Goal: Task Accomplishment & Management: Use online tool/utility

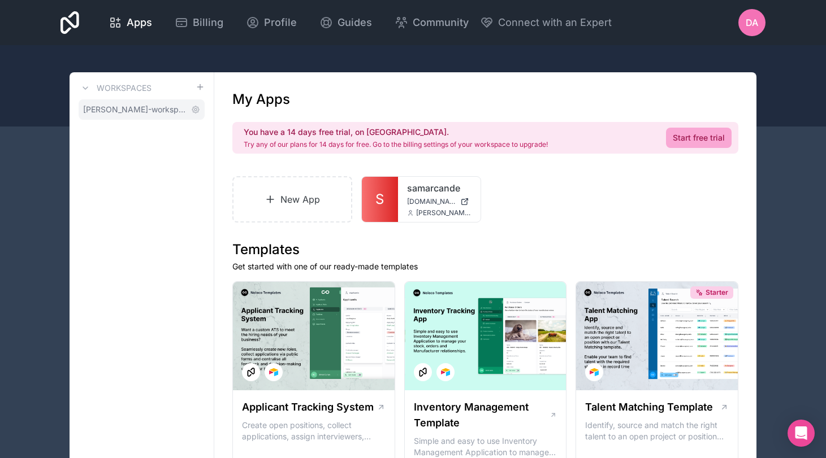
click at [177, 111] on span "[PERSON_NAME]-workspace" at bounding box center [134, 109] width 103 height 11
click at [152, 26] on span "Apps" at bounding box center [139, 23] width 25 height 16
click at [162, 109] on span "[PERSON_NAME]-workspace" at bounding box center [134, 109] width 103 height 11
click at [86, 88] on icon at bounding box center [85, 88] width 9 height 9
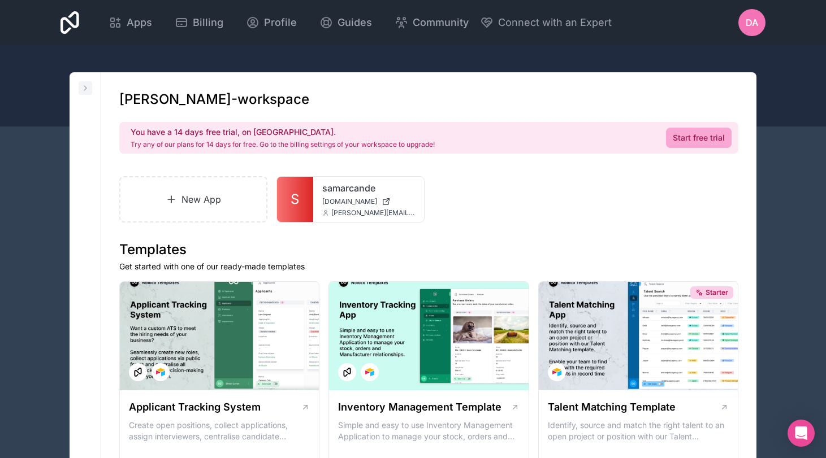
click at [86, 88] on icon at bounding box center [85, 88] width 2 height 5
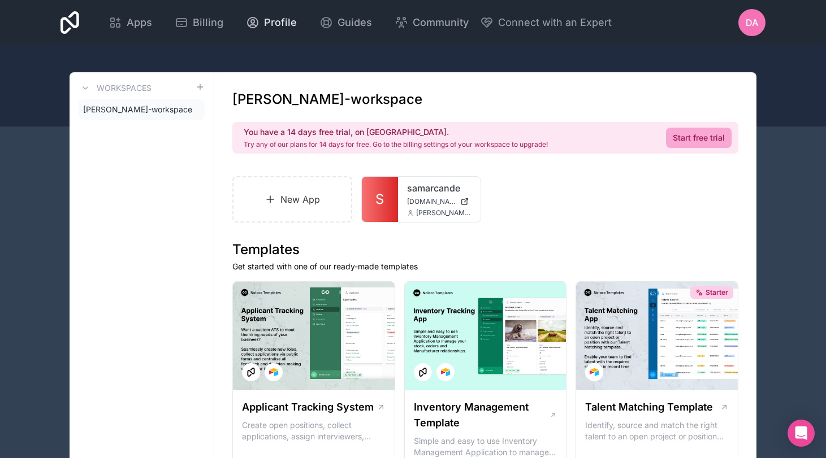
click at [297, 24] on span "Profile" at bounding box center [280, 23] width 33 height 16
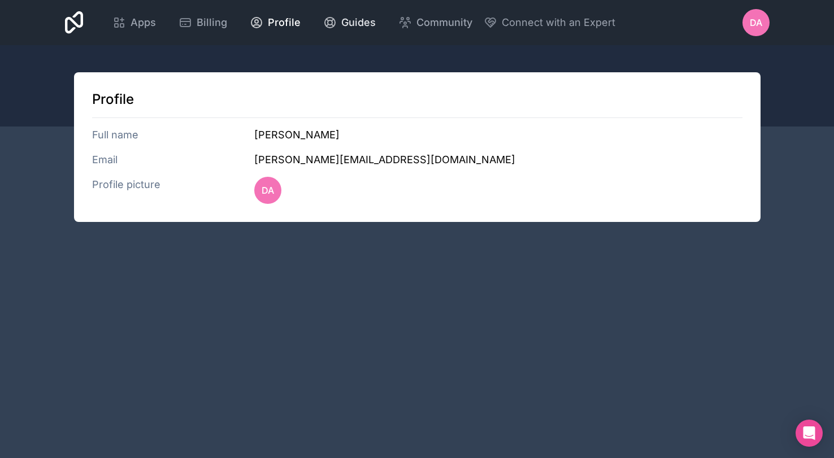
click at [376, 18] on span "Guides" at bounding box center [358, 23] width 34 height 16
click at [227, 24] on span "Billing" at bounding box center [212, 23] width 31 height 16
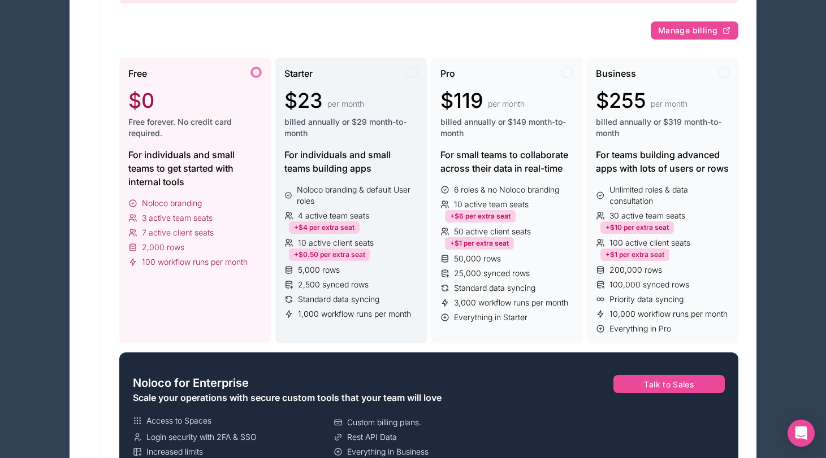
scroll to position [149, 0]
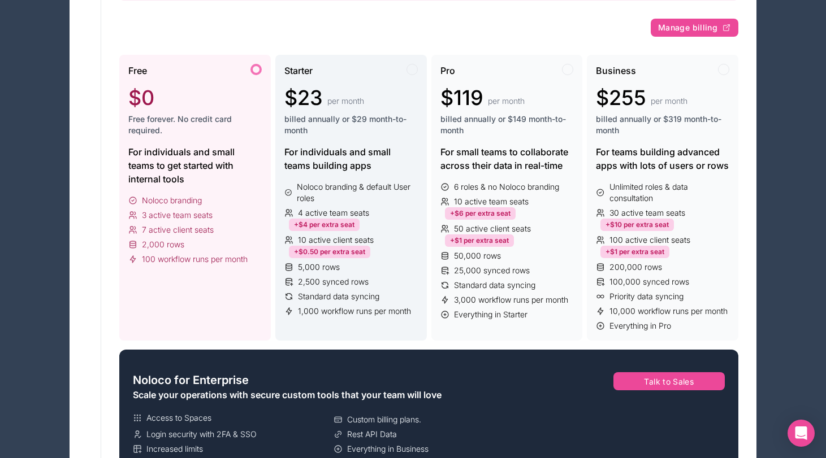
click at [352, 241] on span "10 active client seats" at bounding box center [336, 240] width 76 height 11
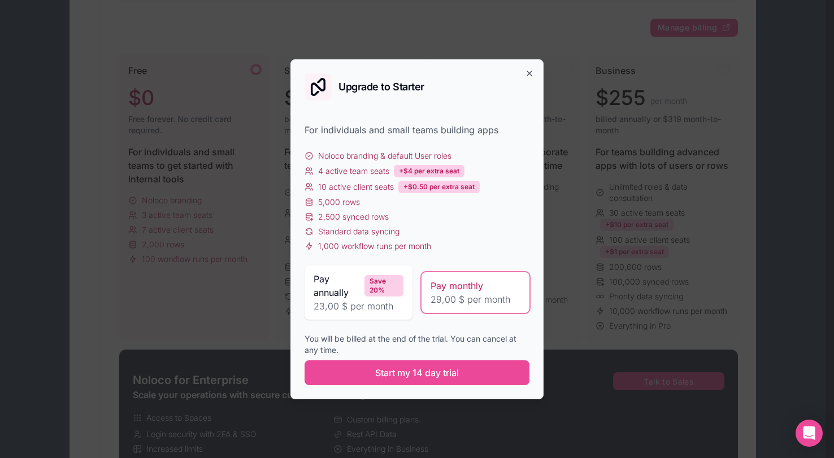
click at [346, 187] on span "10 active client seats" at bounding box center [356, 186] width 76 height 11
click at [431, 190] on div "+$0.50 per extra seat" at bounding box center [438, 187] width 81 height 12
click at [528, 75] on icon "button" at bounding box center [529, 73] width 9 height 9
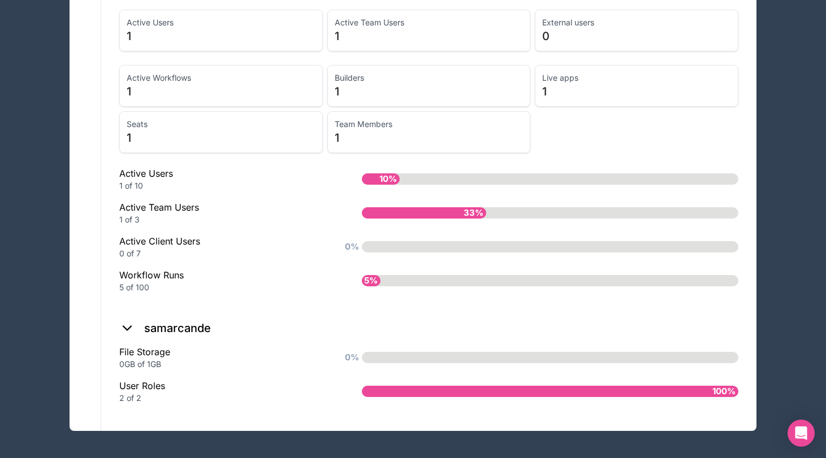
scroll to position [879, 0]
click at [393, 171] on span "10%" at bounding box center [387, 180] width 23 height 19
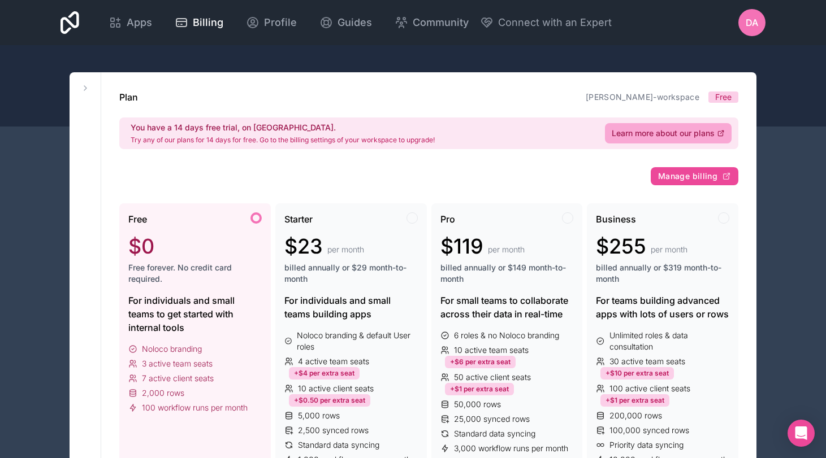
scroll to position [0, 0]
click at [297, 24] on span "Profile" at bounding box center [280, 23] width 33 height 16
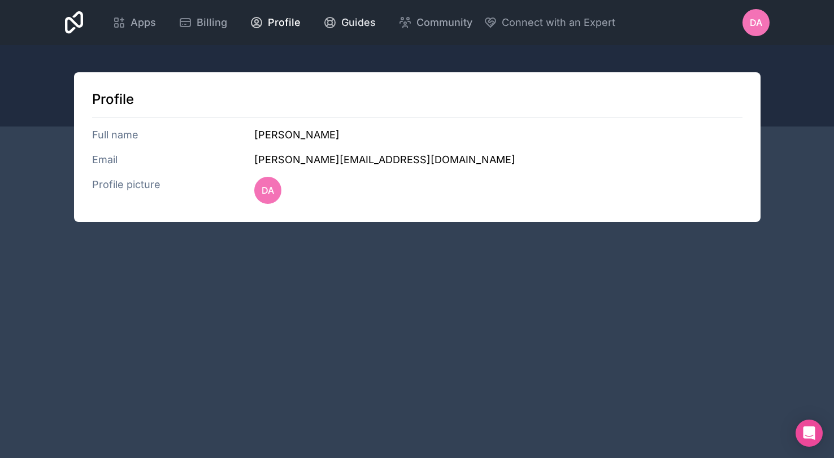
click at [376, 19] on span "Guides" at bounding box center [358, 23] width 34 height 16
click at [156, 22] on span "Apps" at bounding box center [143, 23] width 25 height 16
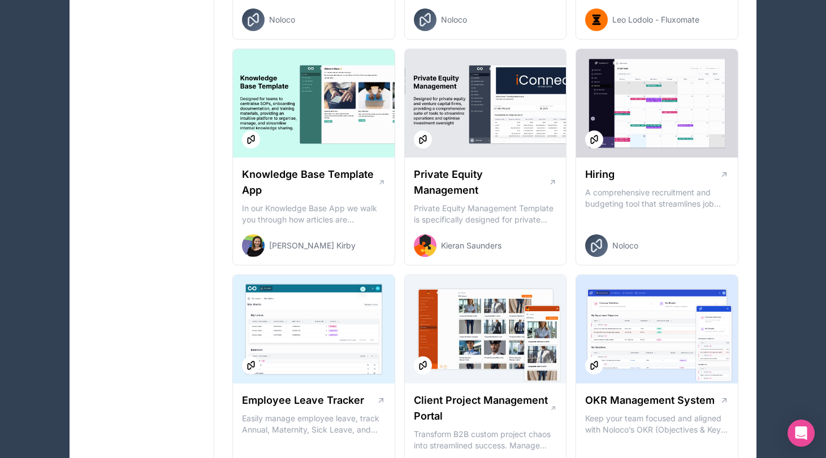
scroll to position [1364, 0]
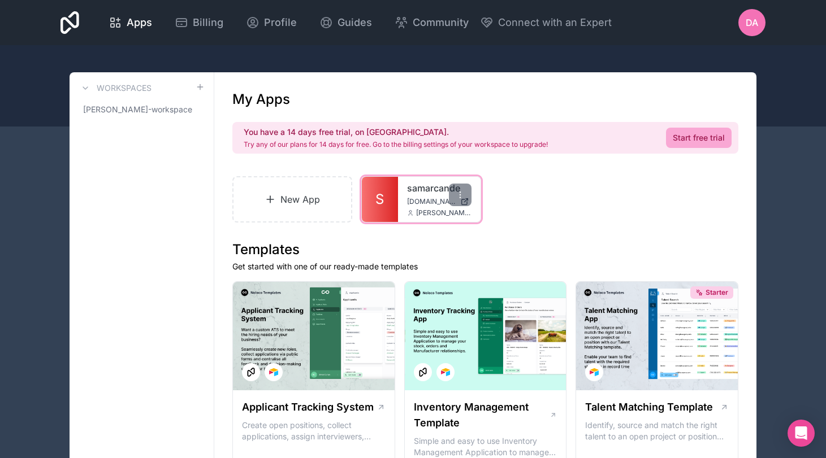
click at [408, 201] on span "[DOMAIN_NAME]" at bounding box center [431, 201] width 49 height 9
click at [297, 24] on span "Profile" at bounding box center [280, 23] width 33 height 16
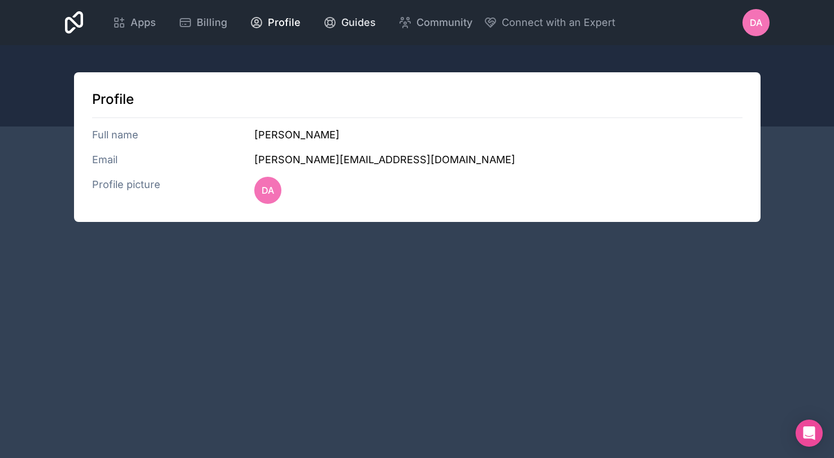
click at [376, 23] on span "Guides" at bounding box center [358, 23] width 34 height 16
click at [156, 24] on span "Apps" at bounding box center [143, 23] width 25 height 16
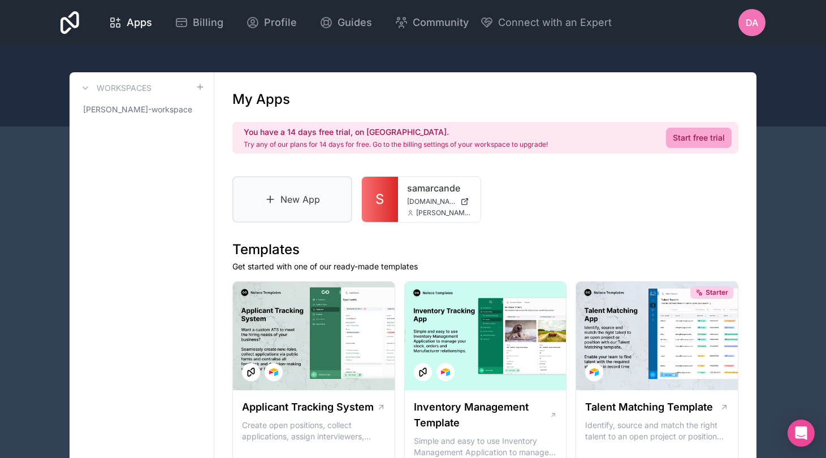
click at [310, 205] on link "New App" at bounding box center [292, 199] width 120 height 46
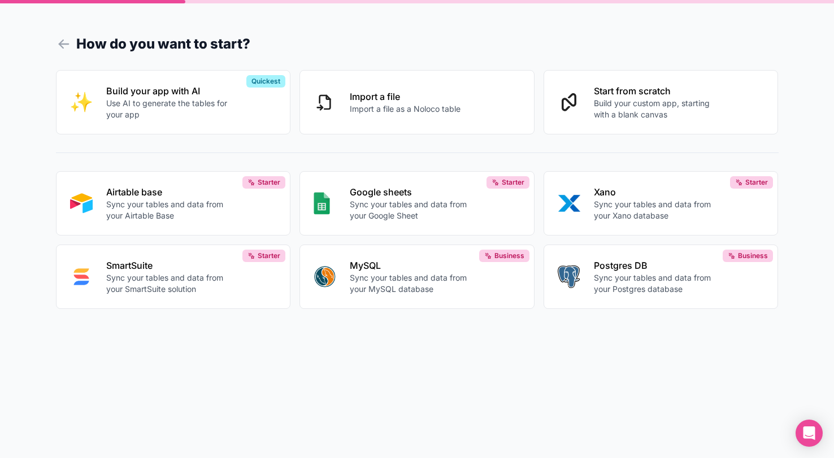
click at [387, 340] on div "Build your app with AI Use AI to generate the tables for your app Quickest Impo…" at bounding box center [417, 203] width 723 height 284
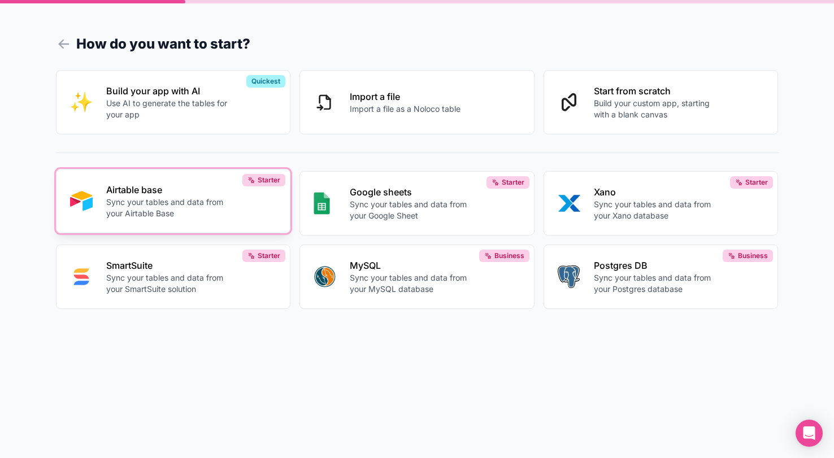
click at [202, 209] on p "Sync your tables and data from your Airtable Base" at bounding box center [168, 208] width 125 height 23
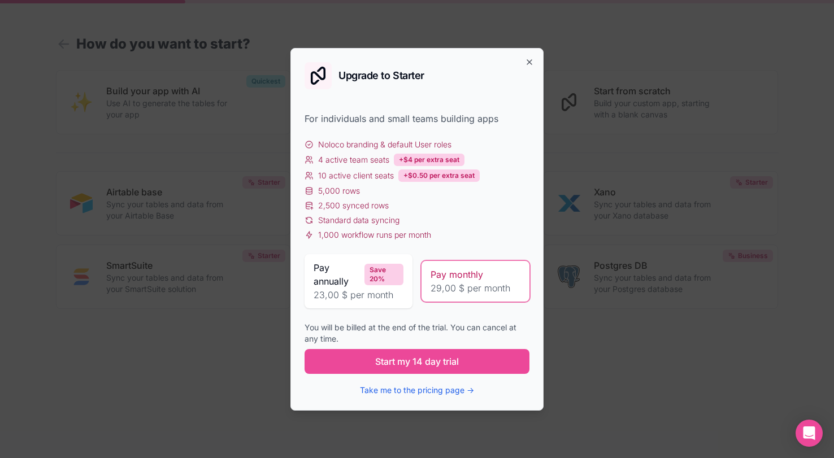
click at [339, 176] on span "10 active client seats" at bounding box center [356, 175] width 76 height 11
drag, startPoint x: 319, startPoint y: 192, endPoint x: 360, endPoint y: 193, distance: 40.7
click at [360, 193] on div "5,000 rows" at bounding box center [417, 190] width 225 height 11
click at [368, 215] on span "Standard data syncing" at bounding box center [358, 220] width 81 height 11
click at [401, 389] on button "Take me to the pricing page →" at bounding box center [417, 390] width 114 height 11
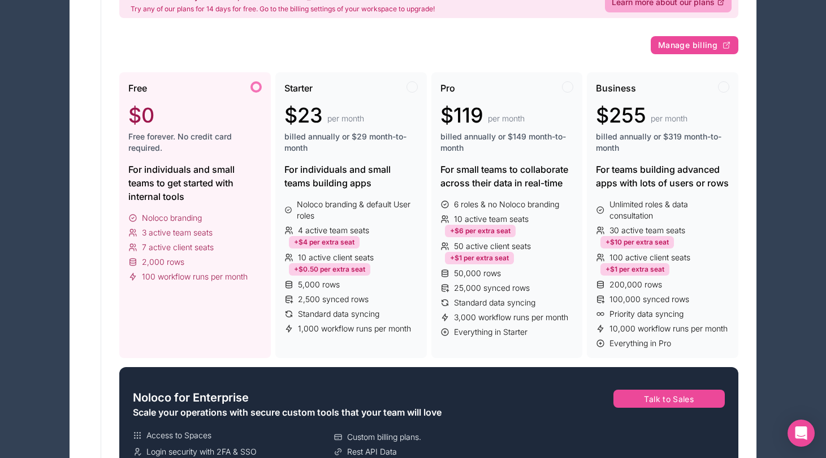
scroll to position [158, 0]
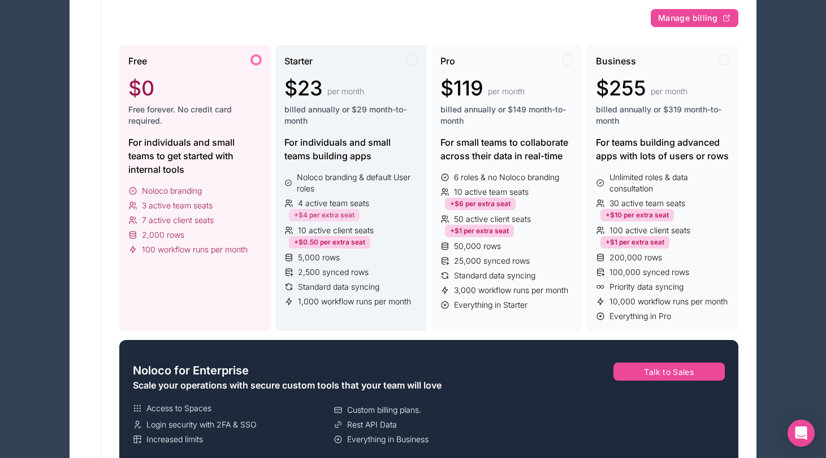
click at [342, 214] on div "+$4 per extra seat" at bounding box center [324, 215] width 71 height 12
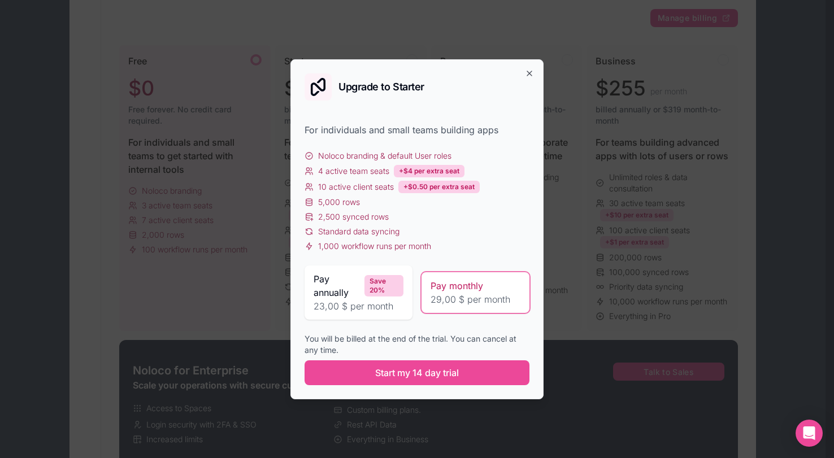
click at [348, 152] on span "Noloco branding & default User roles" at bounding box center [384, 155] width 133 height 11
click at [527, 76] on icon "button" at bounding box center [529, 73] width 9 height 9
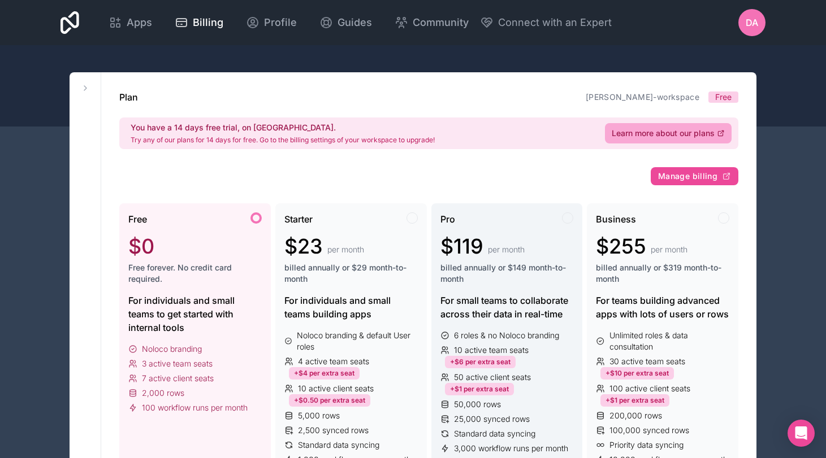
scroll to position [0, 0]
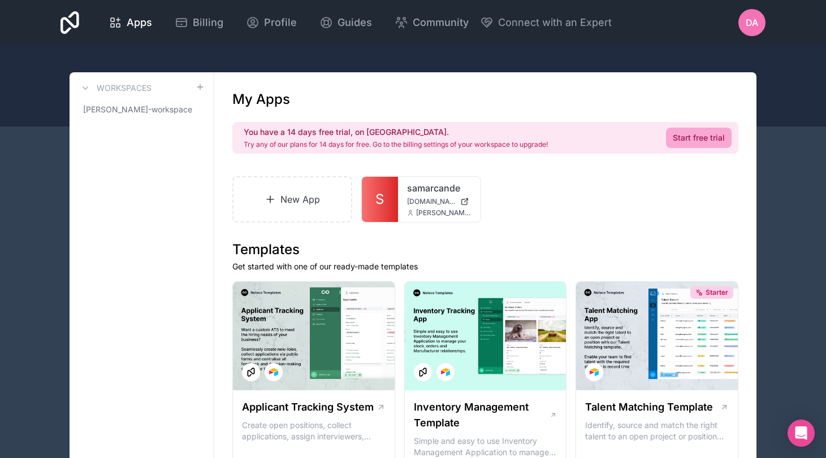
scroll to position [3, 0]
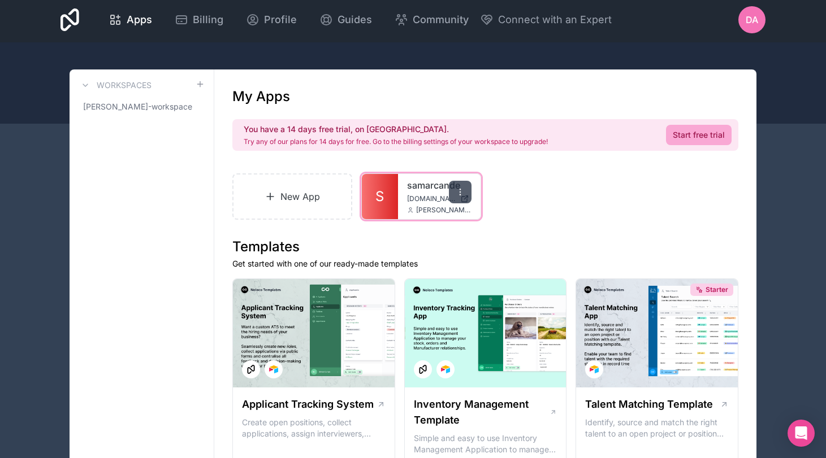
click at [460, 195] on icon at bounding box center [460, 194] width 1 height 1
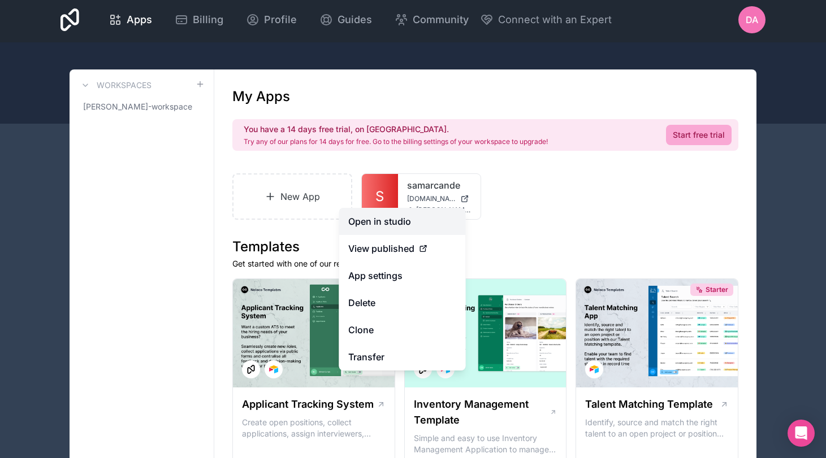
click at [413, 221] on link "Open in studio" at bounding box center [402, 221] width 127 height 27
